Goal: Information Seeking & Learning: Learn about a topic

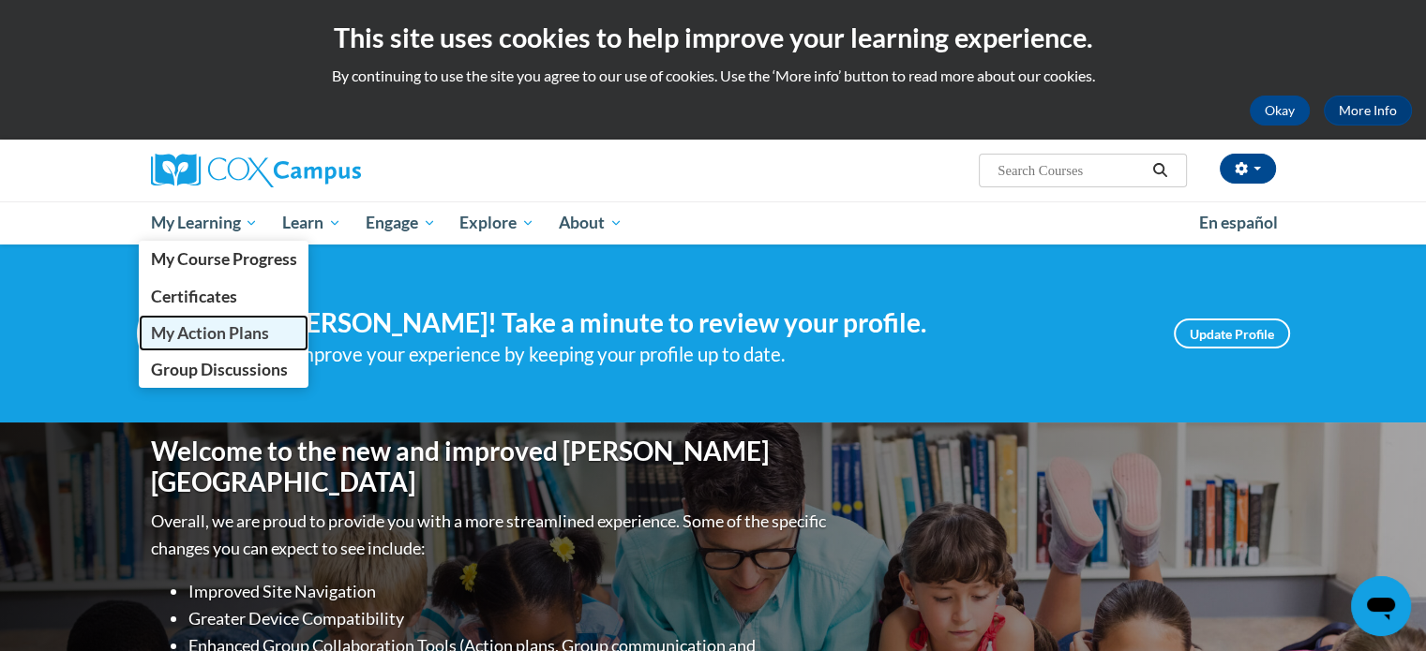
click at [199, 336] on span "My Action Plans" at bounding box center [209, 333] width 118 height 20
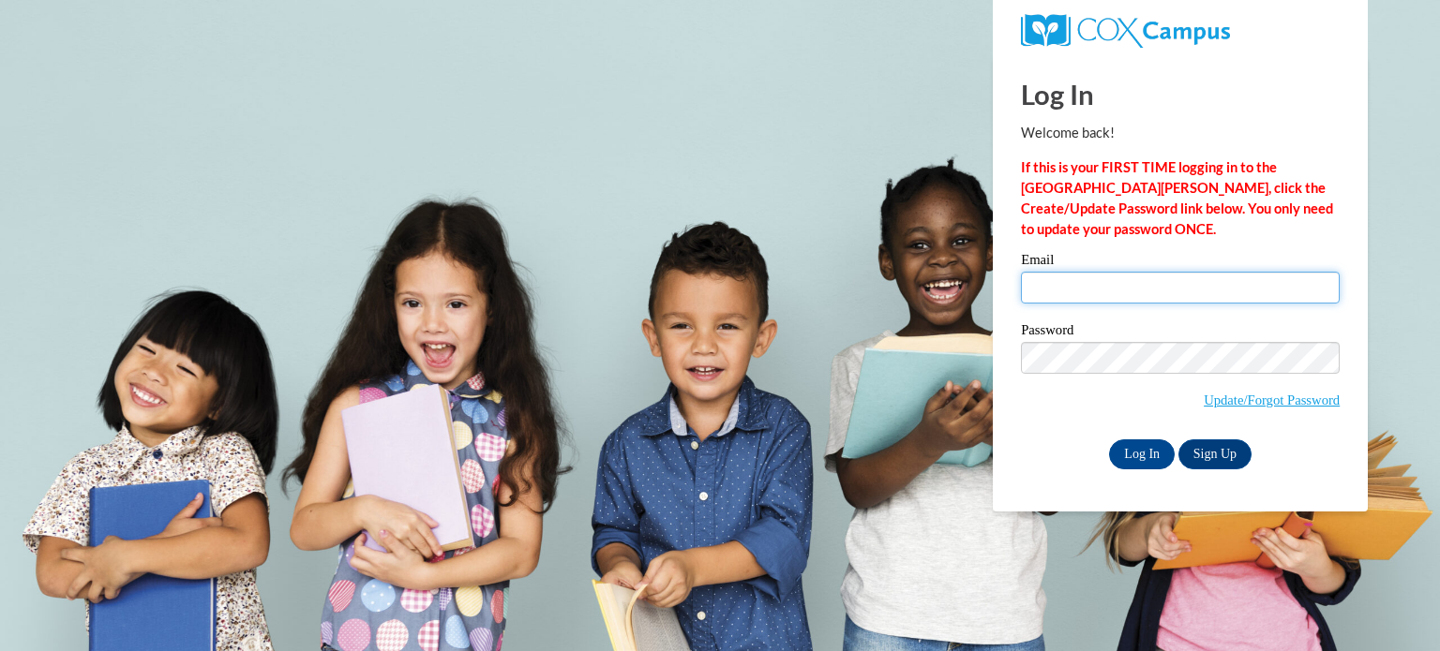
click at [1178, 292] on input "Email" at bounding box center [1180, 288] width 319 height 32
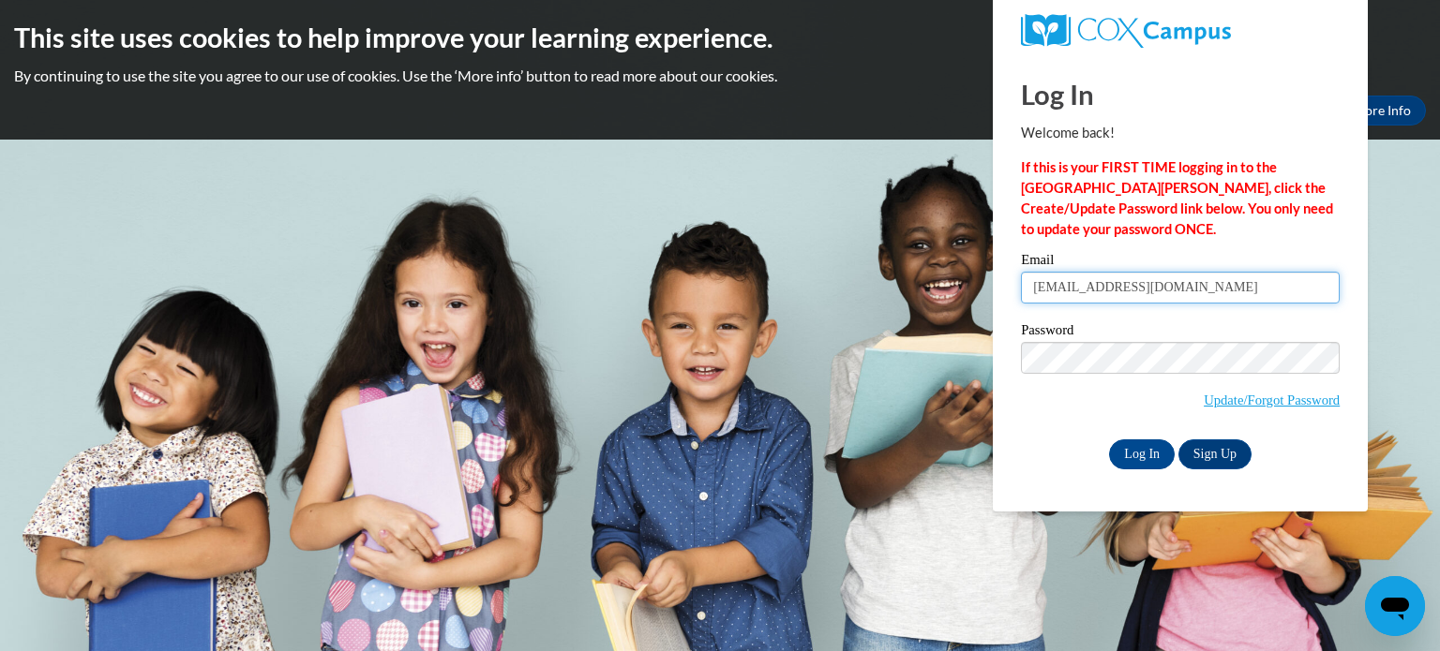
type input "bslimmer@faithlutheranfdl.org"
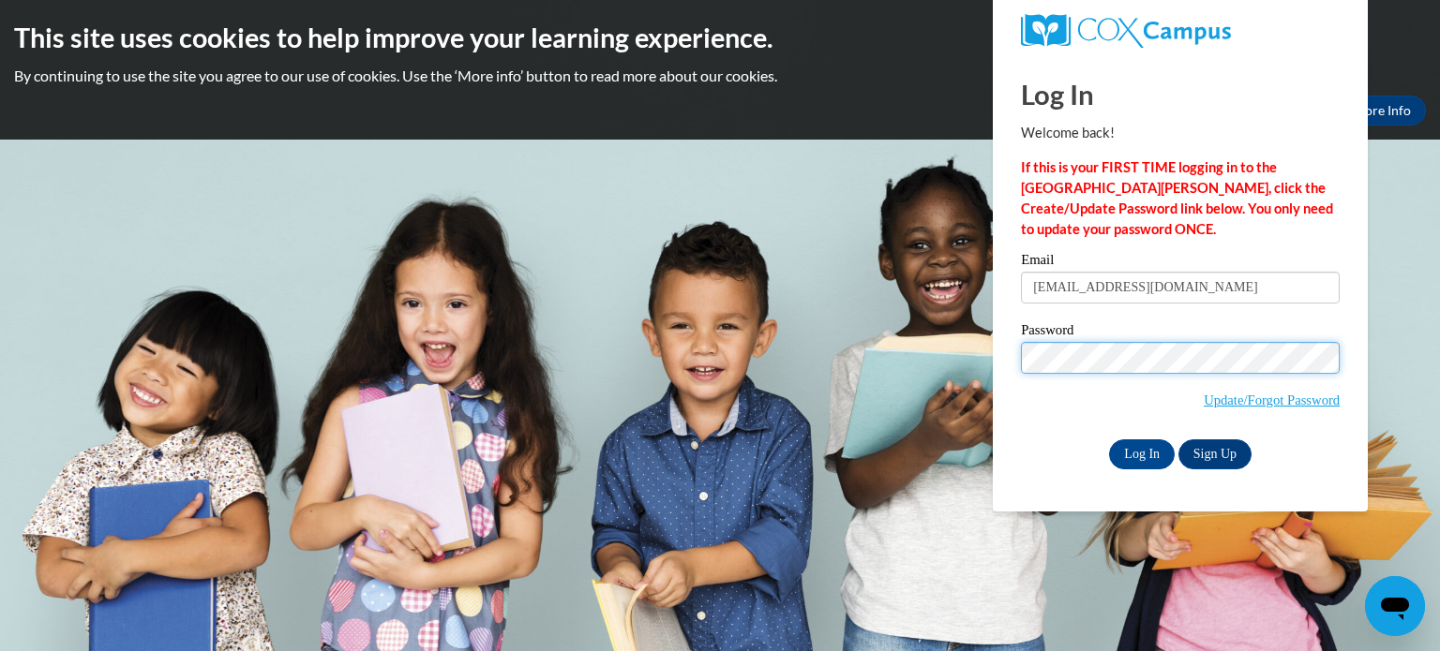
click at [1109, 440] on input "Log In" at bounding box center [1142, 455] width 66 height 30
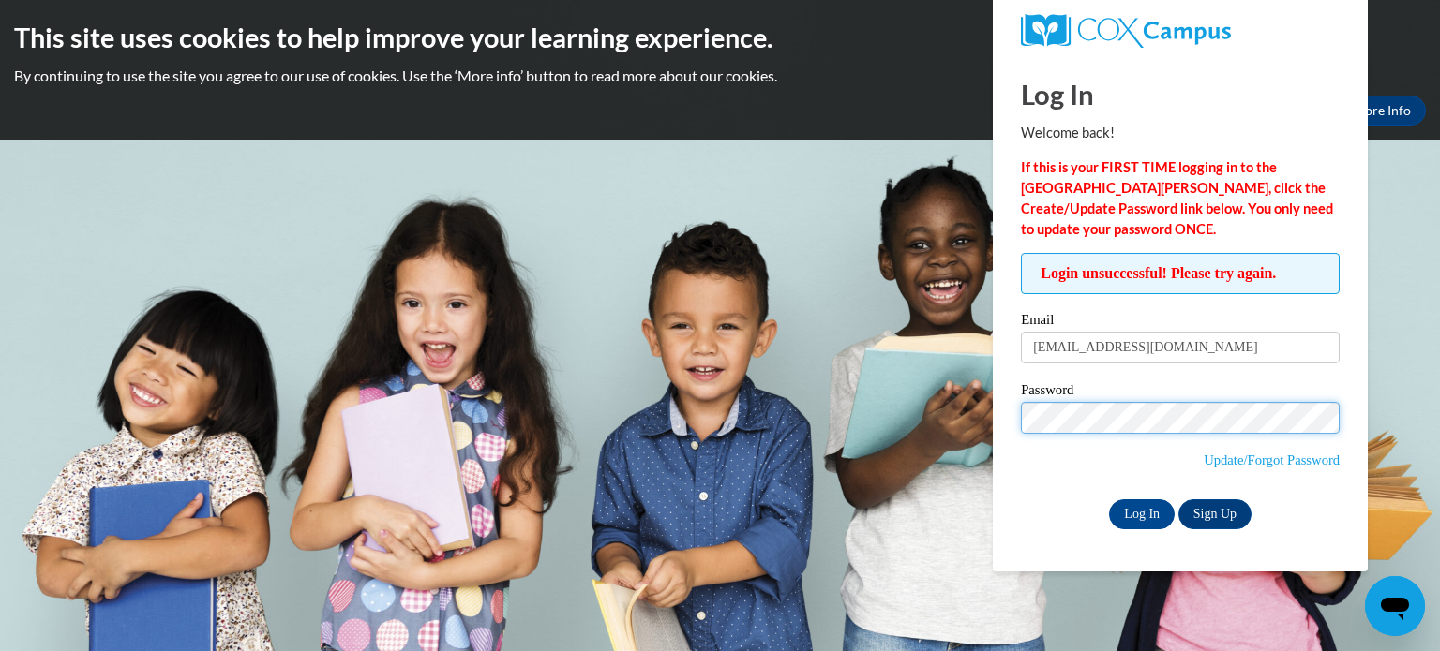
click at [1109, 500] on input "Log In" at bounding box center [1142, 515] width 66 height 30
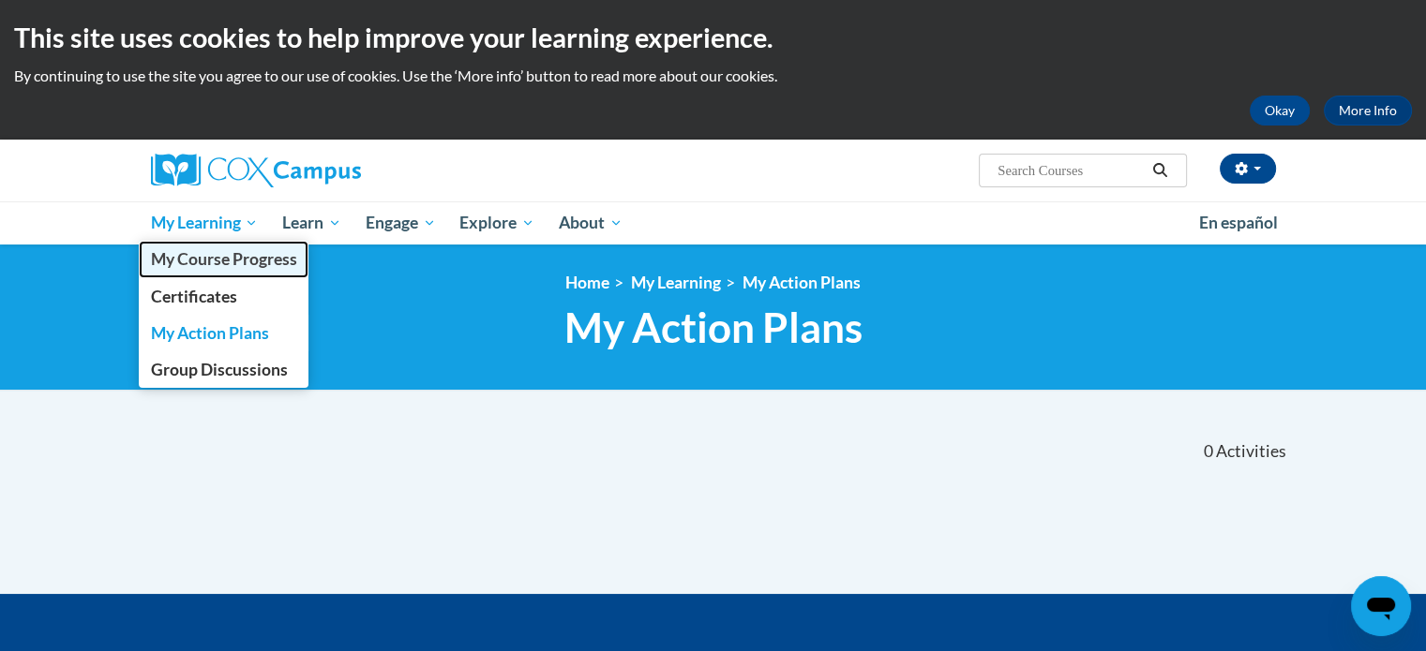
click at [202, 262] on span "My Course Progress" at bounding box center [223, 259] width 146 height 20
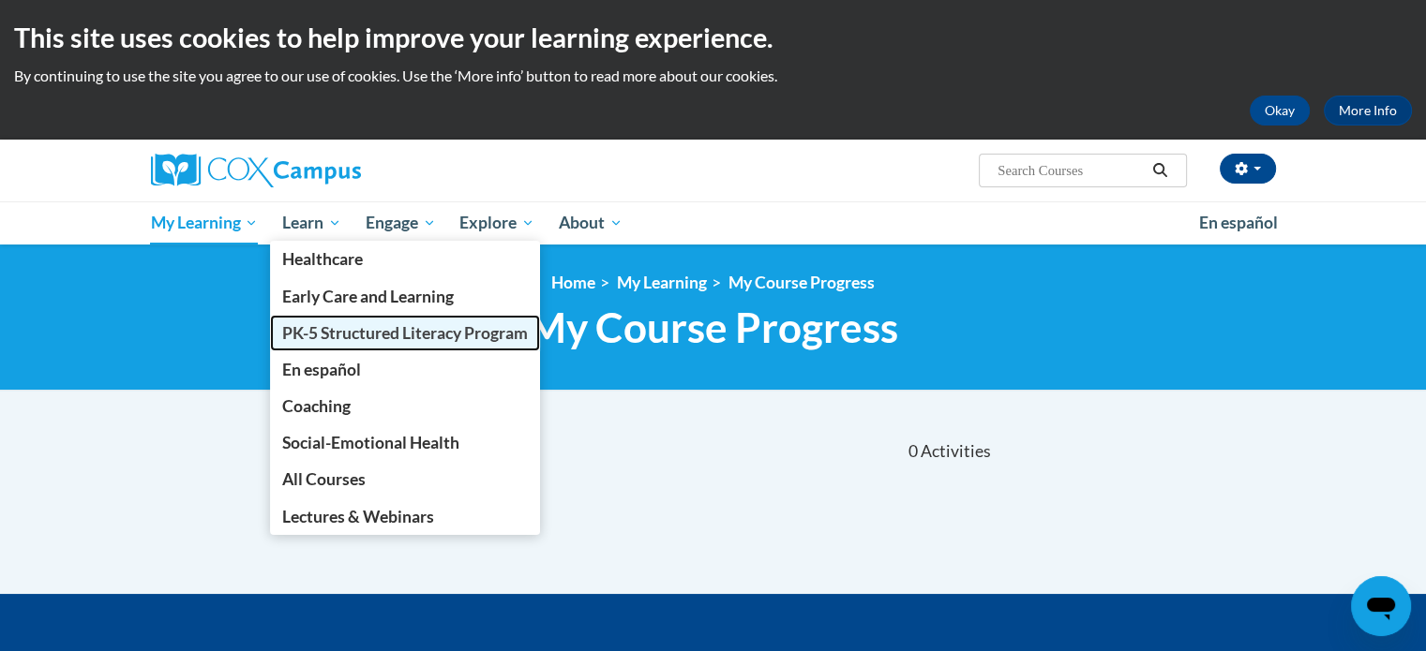
click at [322, 325] on span "PK-5 Structured Literacy Program" at bounding box center [405, 333] width 246 height 20
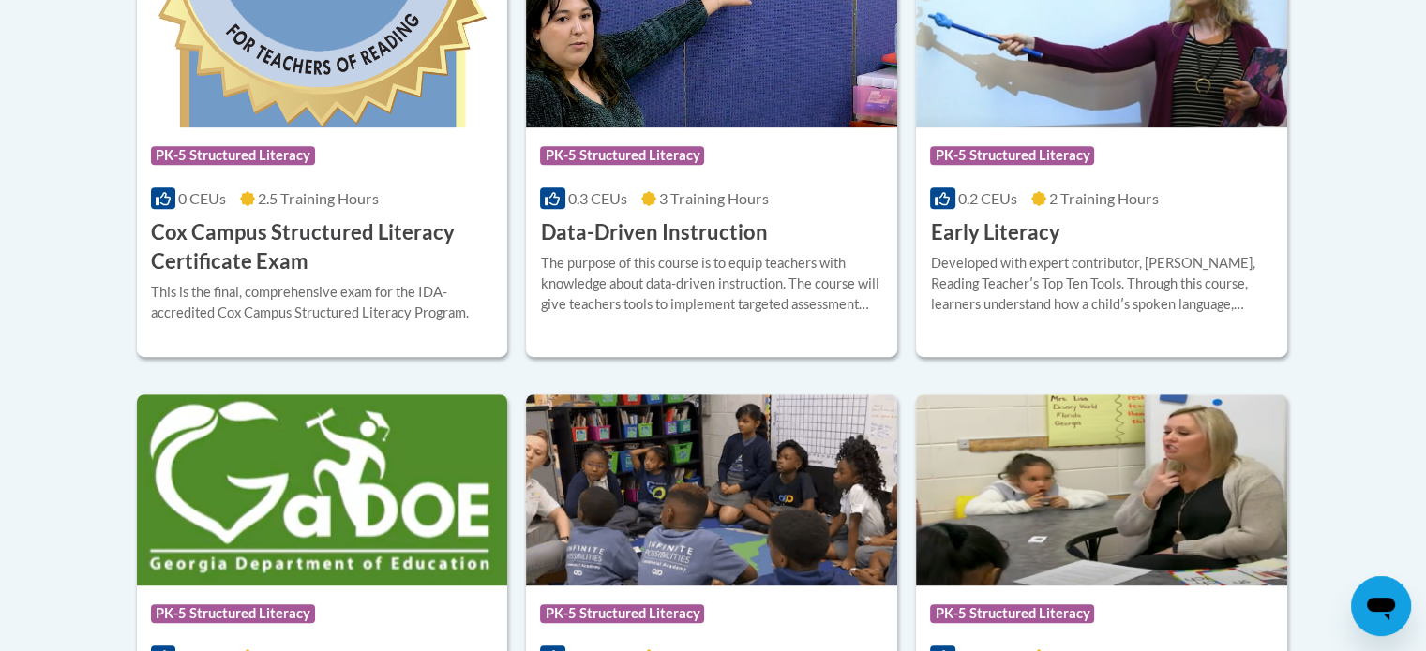
scroll to position [937, 0]
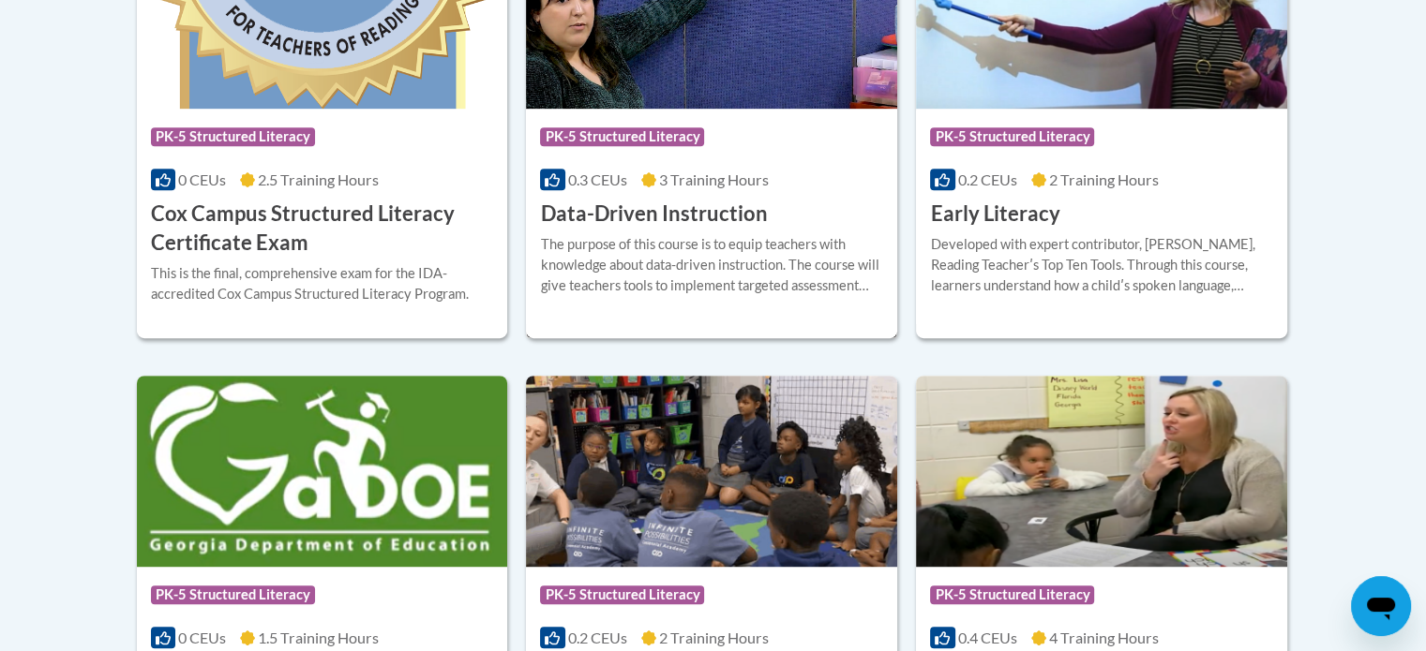
click at [626, 265] on div "The purpose of this course is to equip teachers with knowledge about data-drive…" at bounding box center [711, 265] width 343 height 62
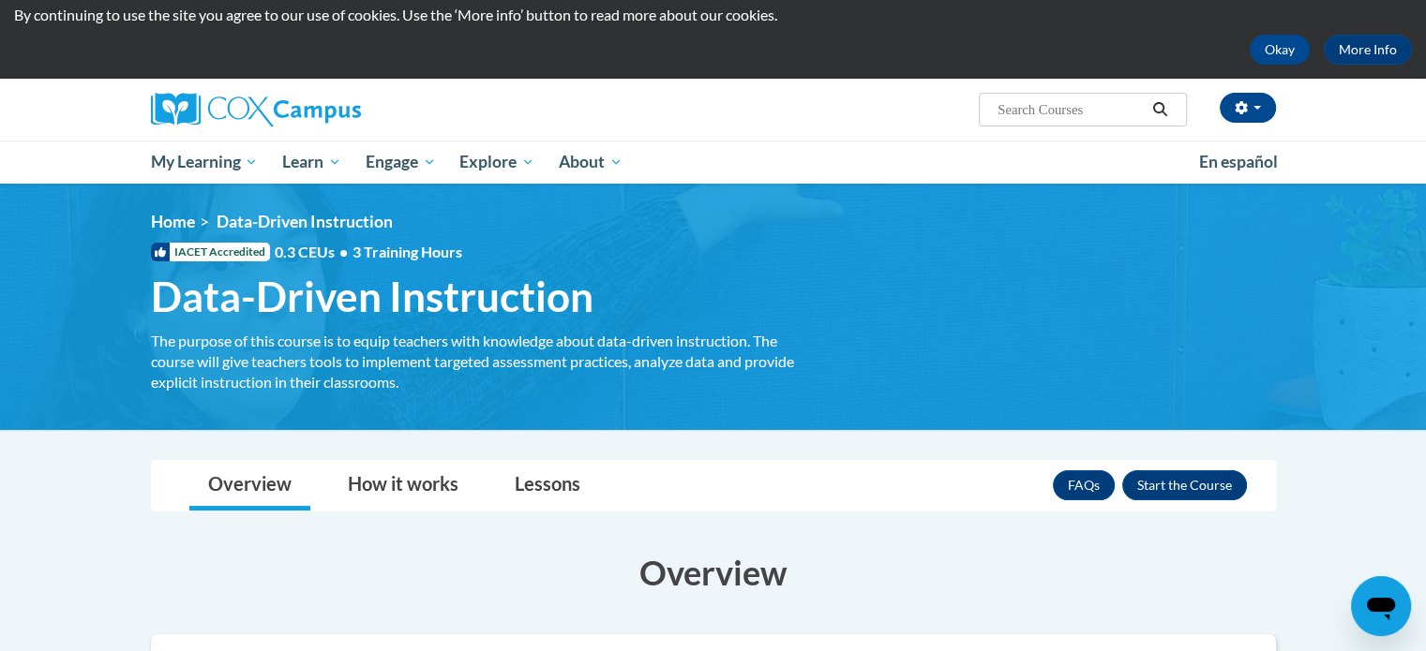
scroll to position [94, 0]
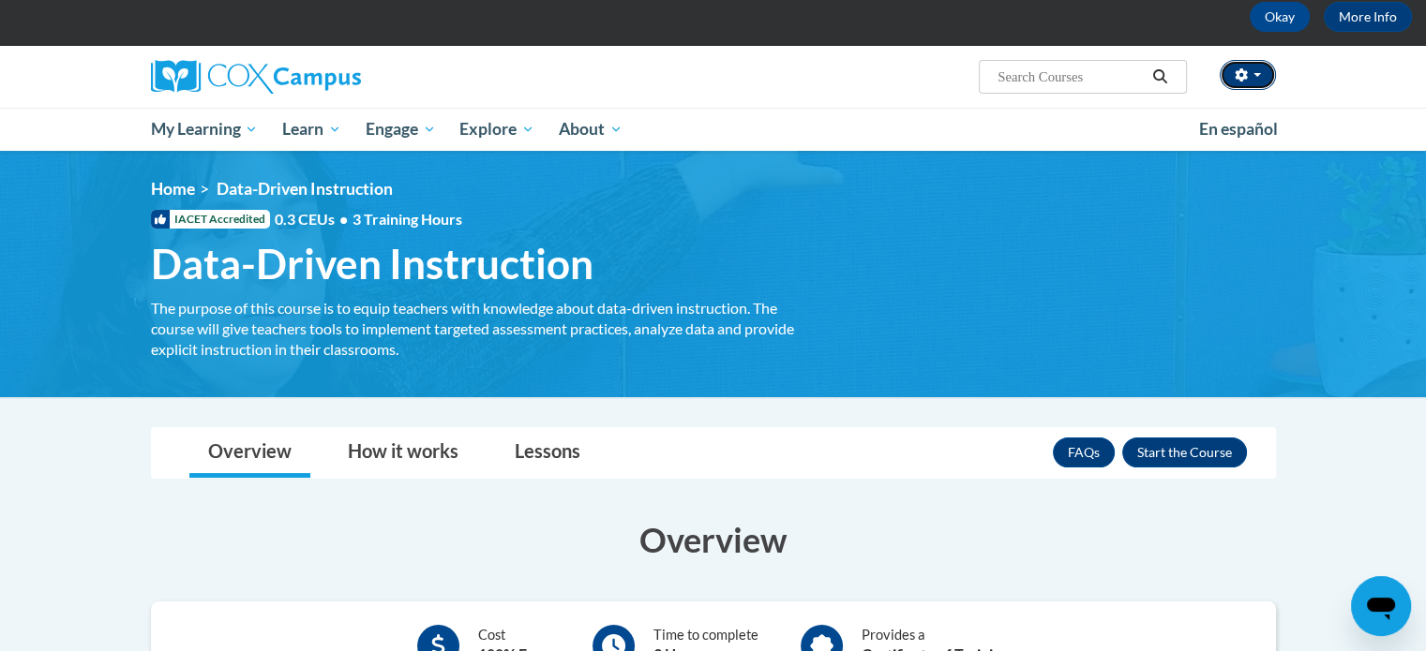
click at [1256, 82] on button "button" at bounding box center [1247, 75] width 56 height 30
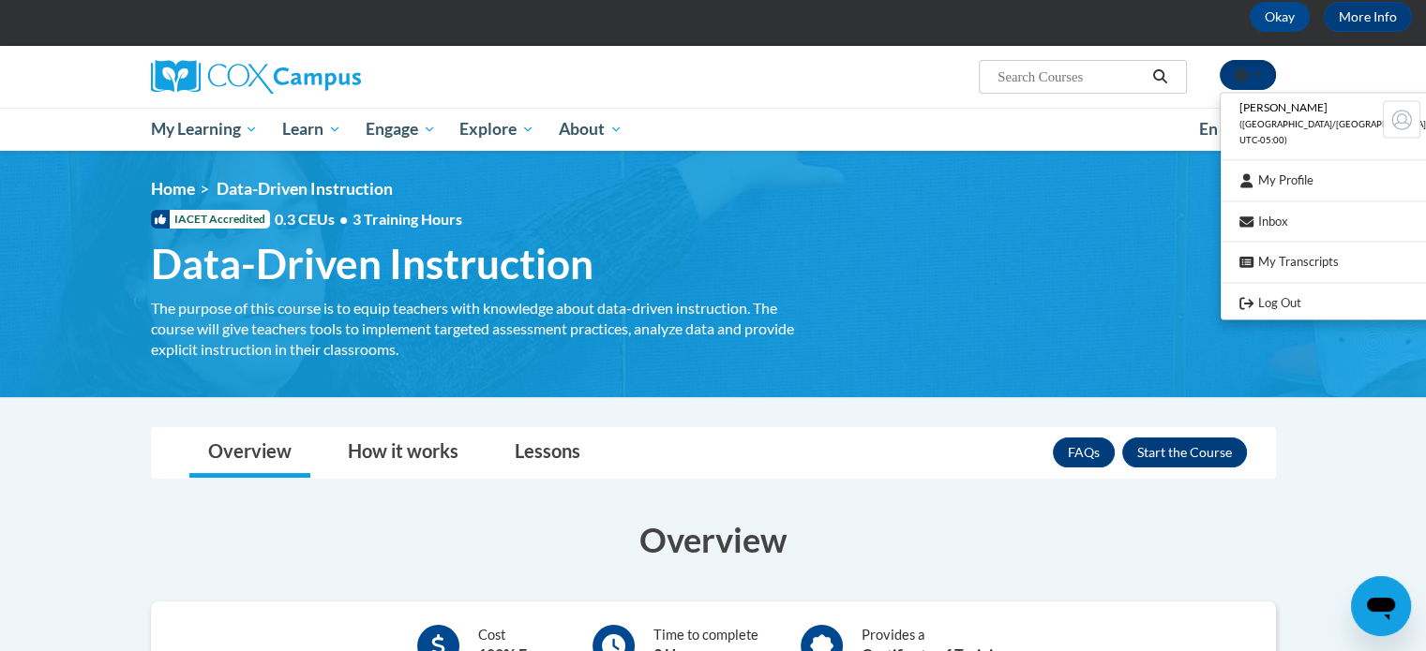
click at [1256, 82] on button "button" at bounding box center [1247, 75] width 56 height 30
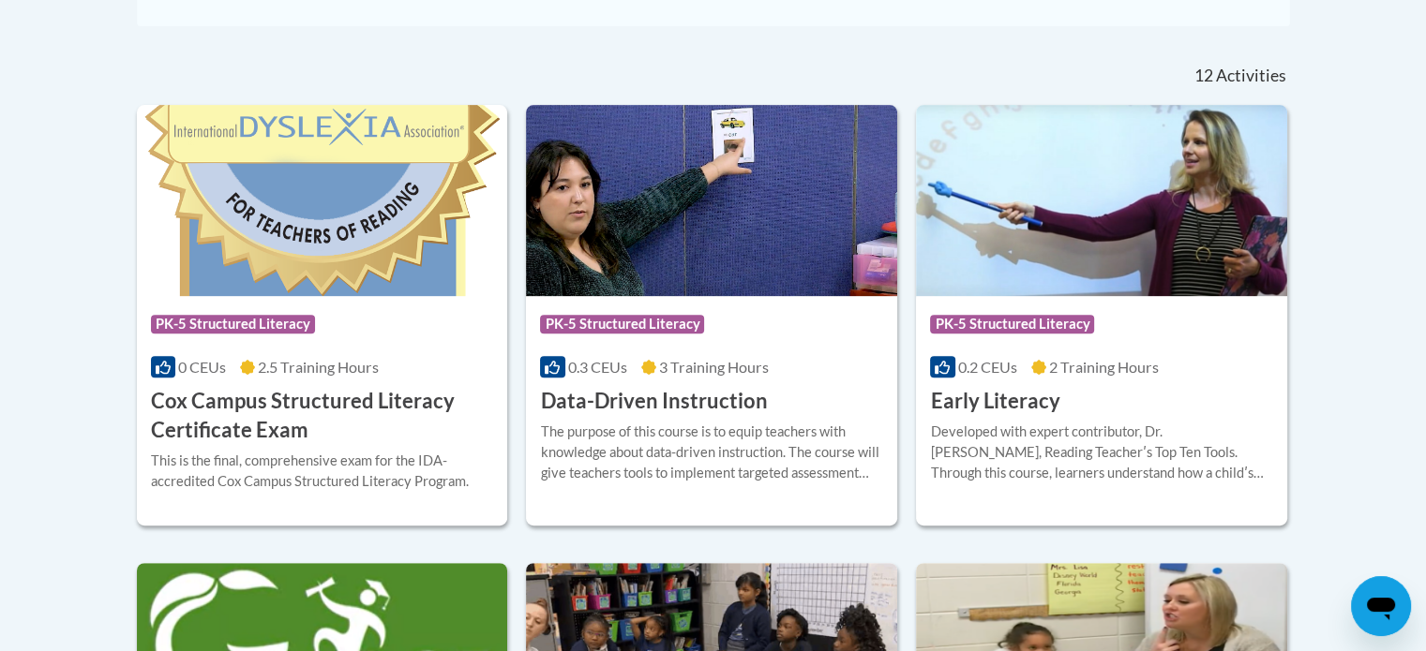
scroll to position [324, 0]
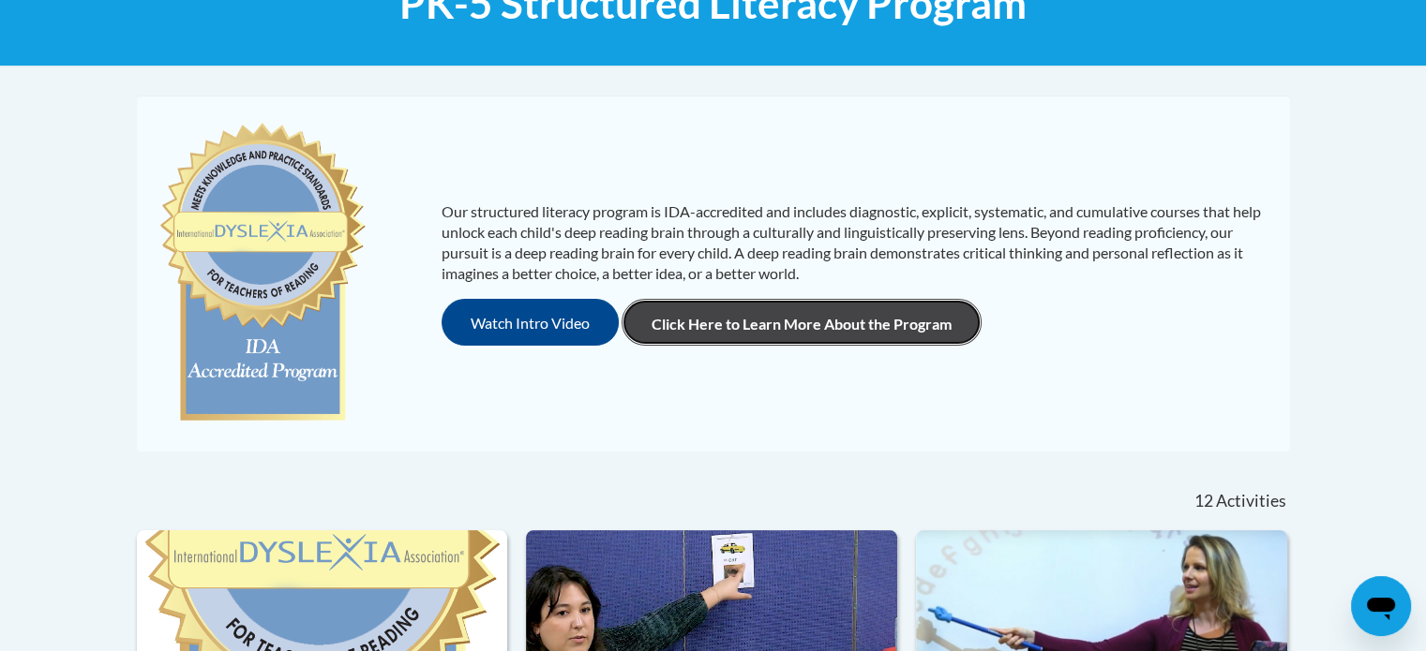
click at [865, 319] on link "Click Here to Learn More About the Program" at bounding box center [801, 322] width 360 height 47
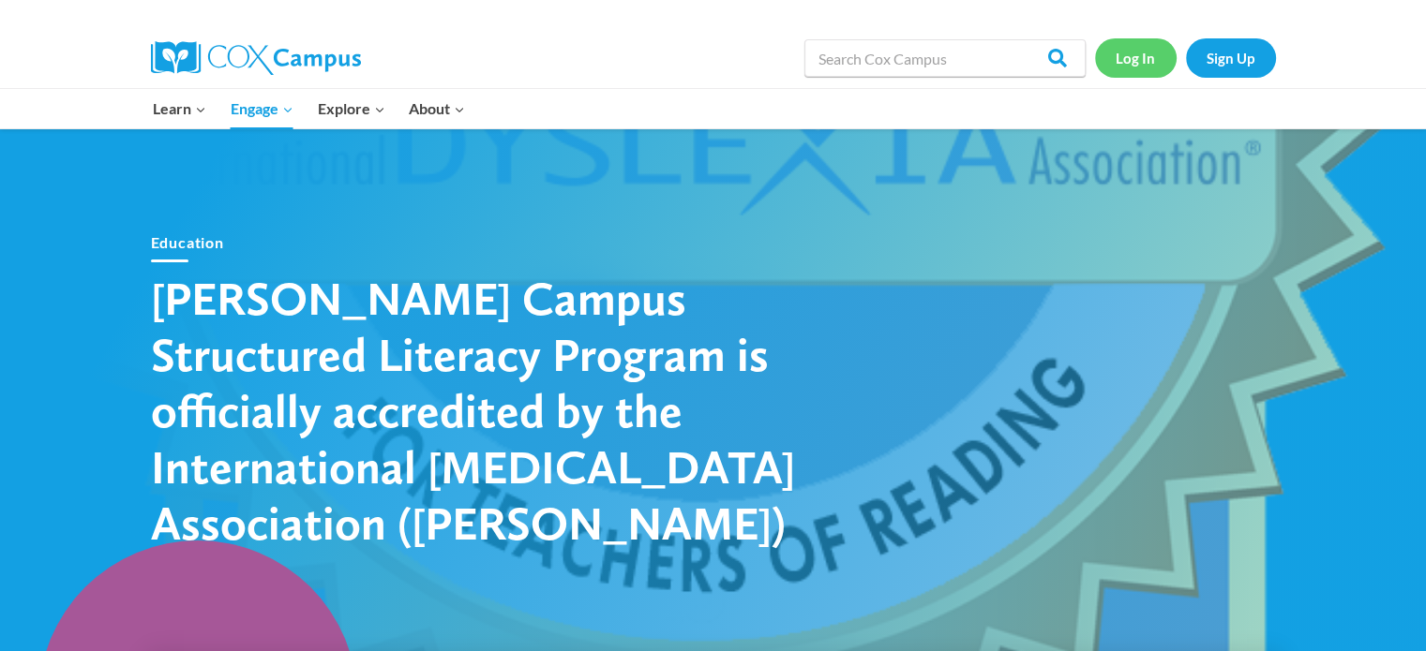
click at [1132, 62] on link "Log In" at bounding box center [1136, 57] width 82 height 38
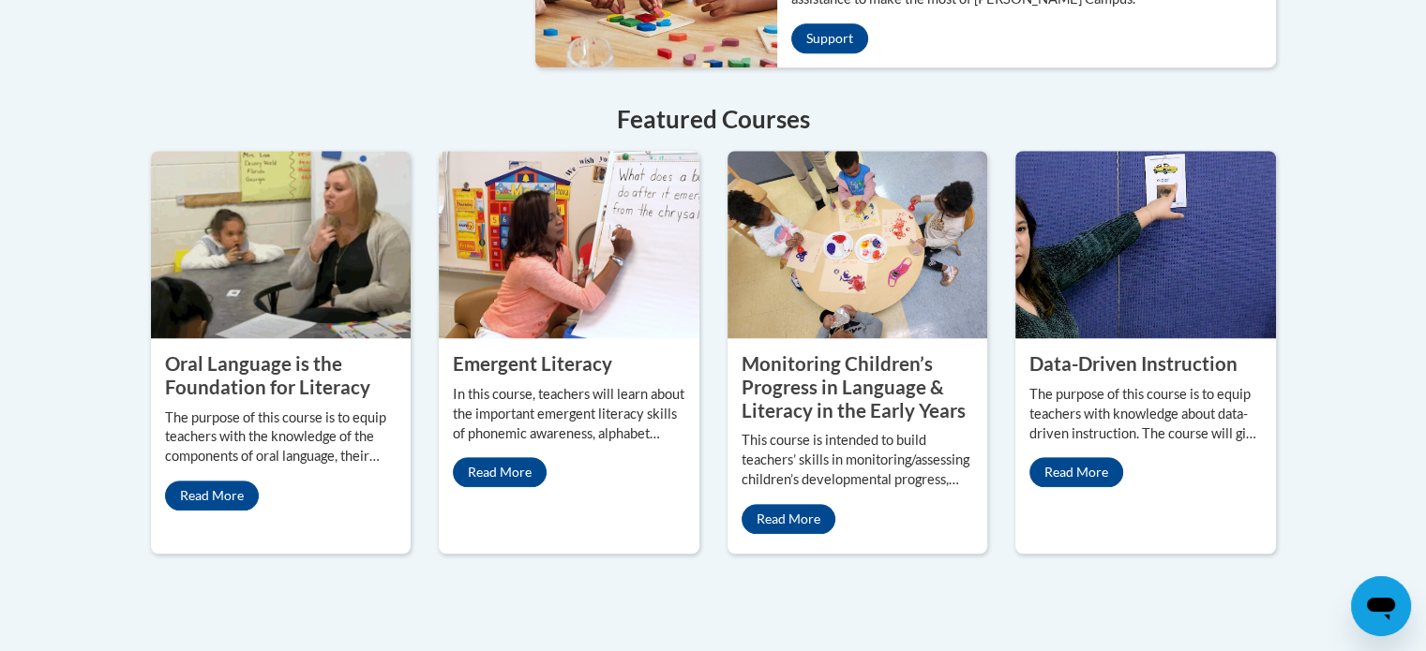
scroll to position [1593, 0]
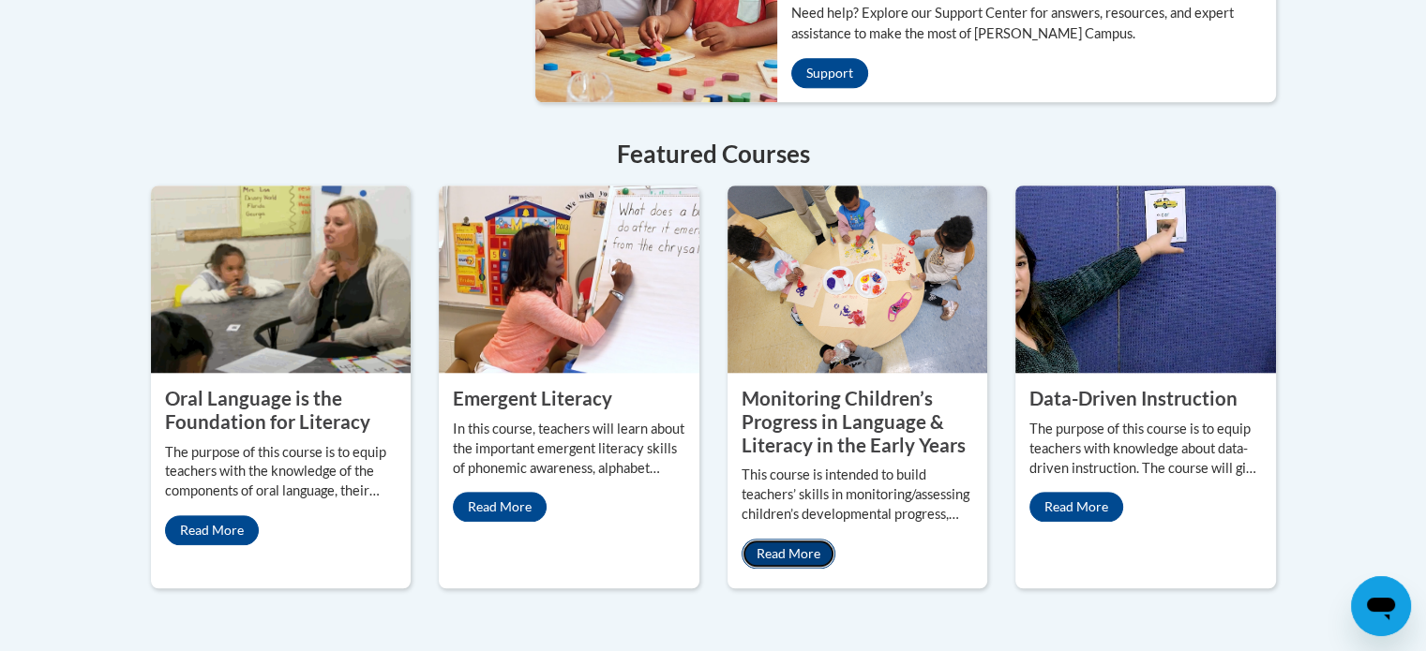
click at [776, 539] on link "Read More" at bounding box center [788, 554] width 94 height 30
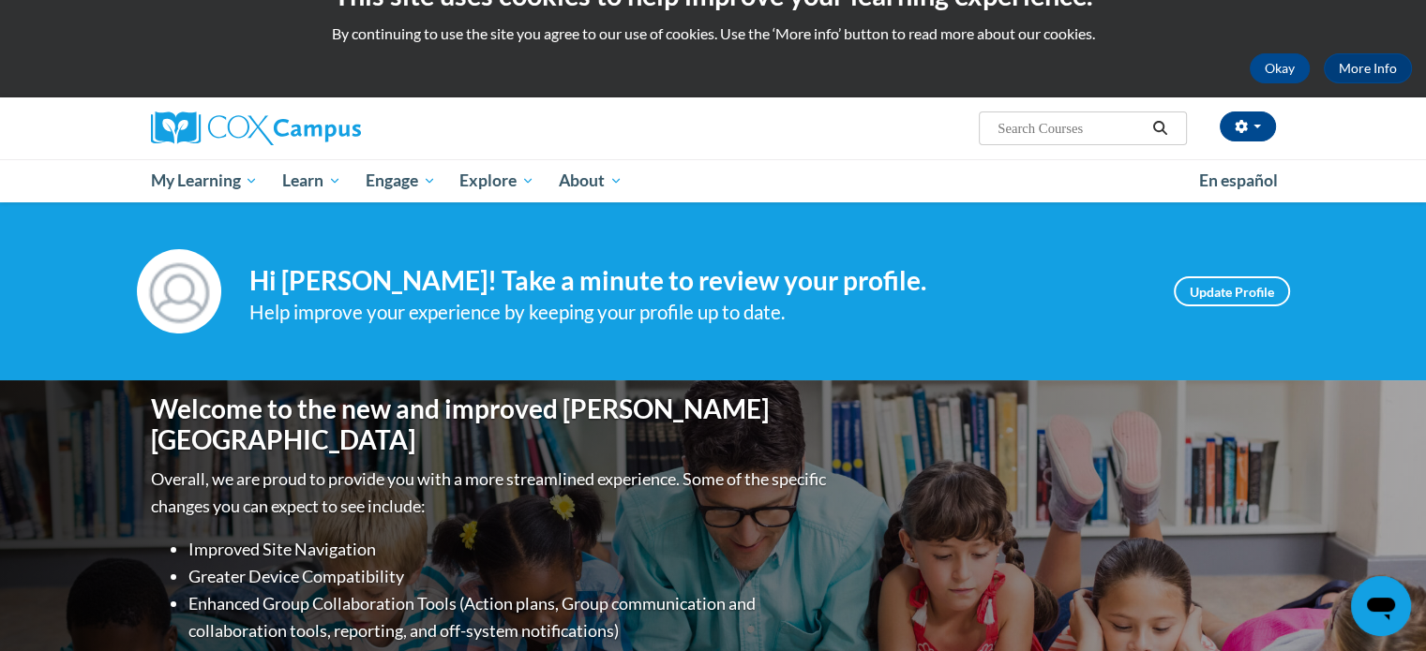
scroll to position [0, 0]
